Goal: Find specific page/section: Find specific page/section

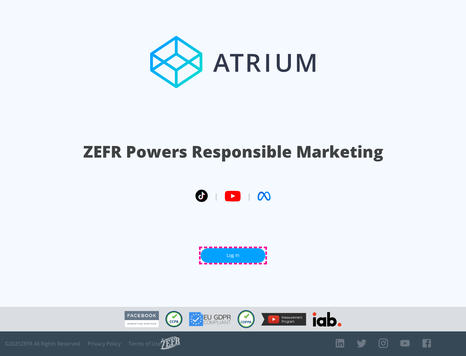
click at [233, 256] on link "Log In" at bounding box center [233, 255] width 65 height 15
